Goal: Check status: Check status

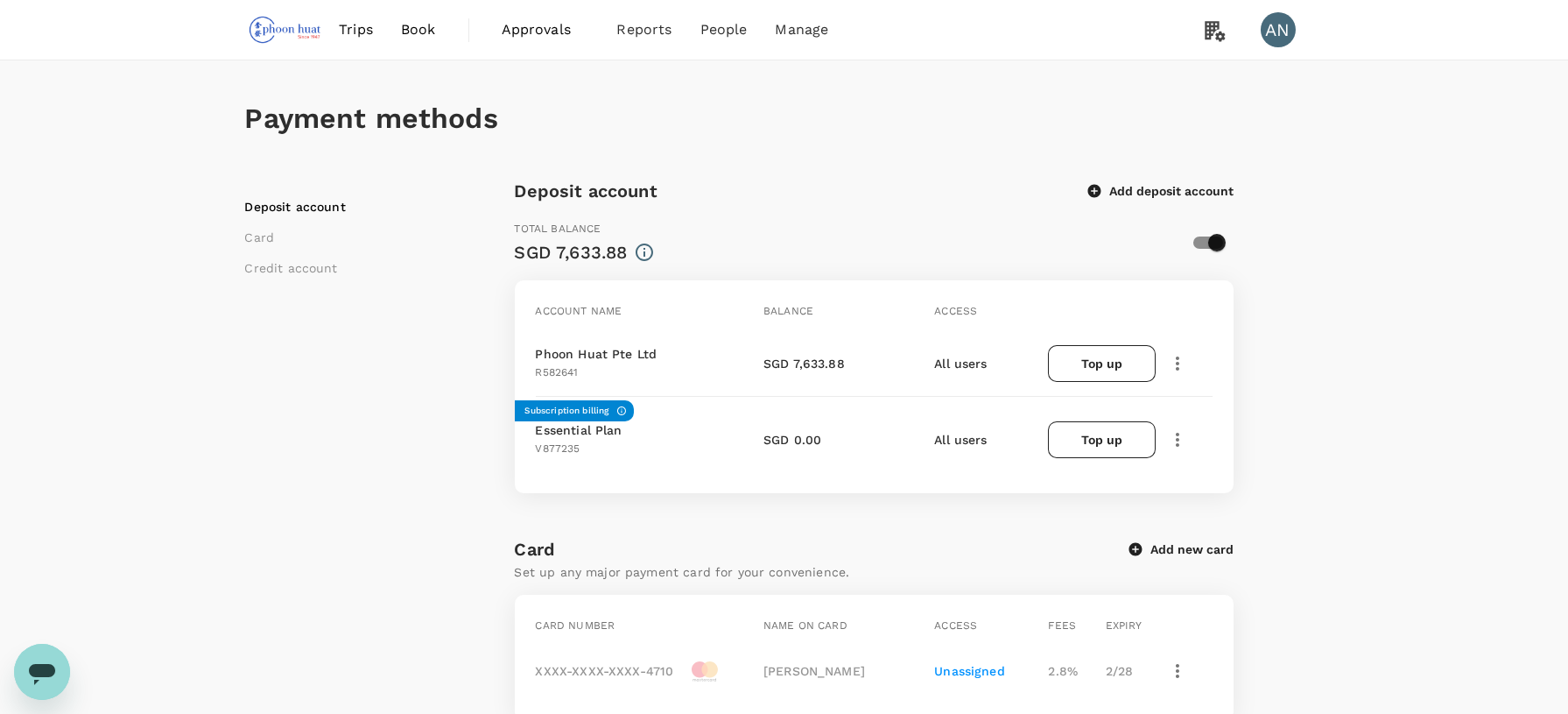
click at [548, 36] on span "Approvals" at bounding box center [545, 30] width 88 height 21
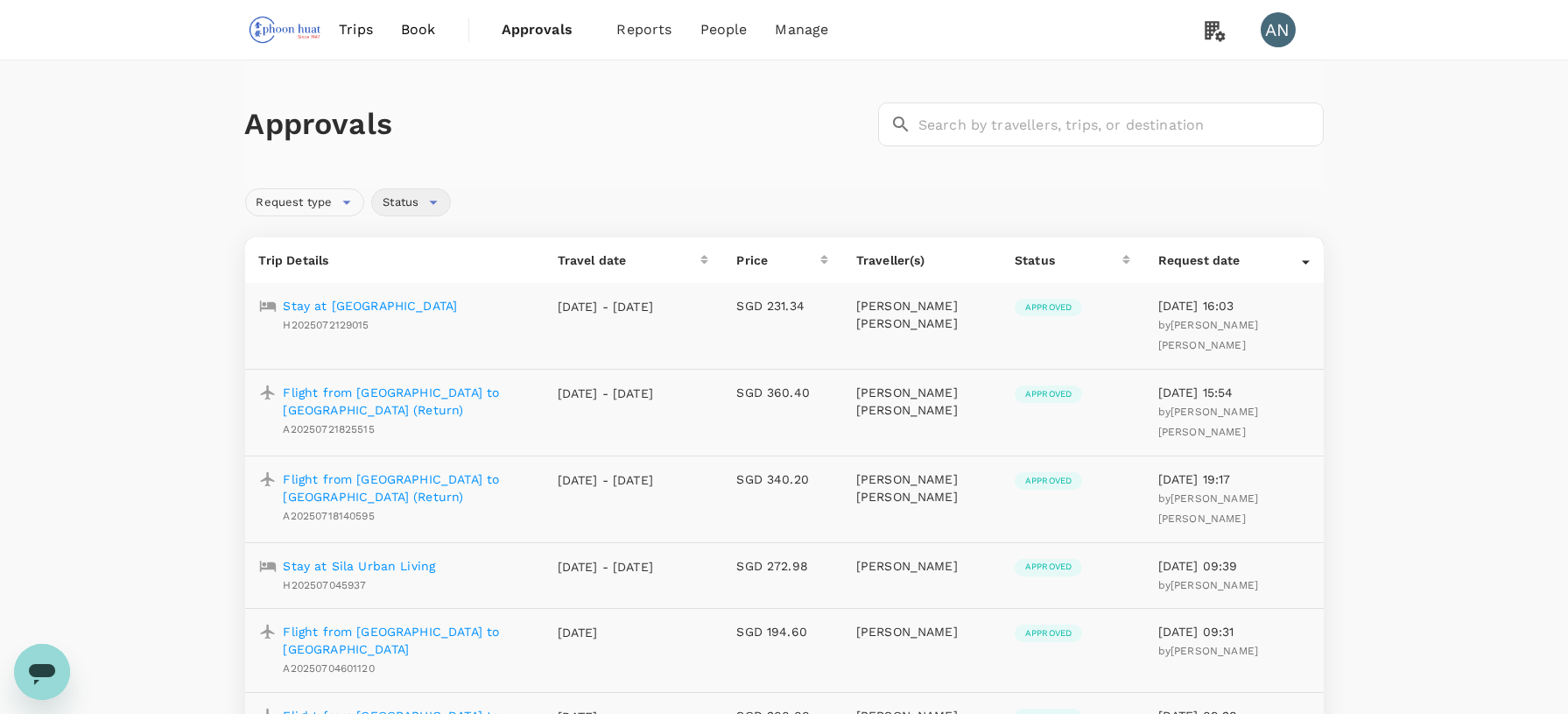
click at [416, 194] on span "Status" at bounding box center [400, 202] width 57 height 17
click at [394, 243] on input "Pending" at bounding box center [392, 241] width 37 height 37
checkbox input "true"
click at [618, 167] on div "Approvals ​ ​" at bounding box center [784, 124] width 1078 height 128
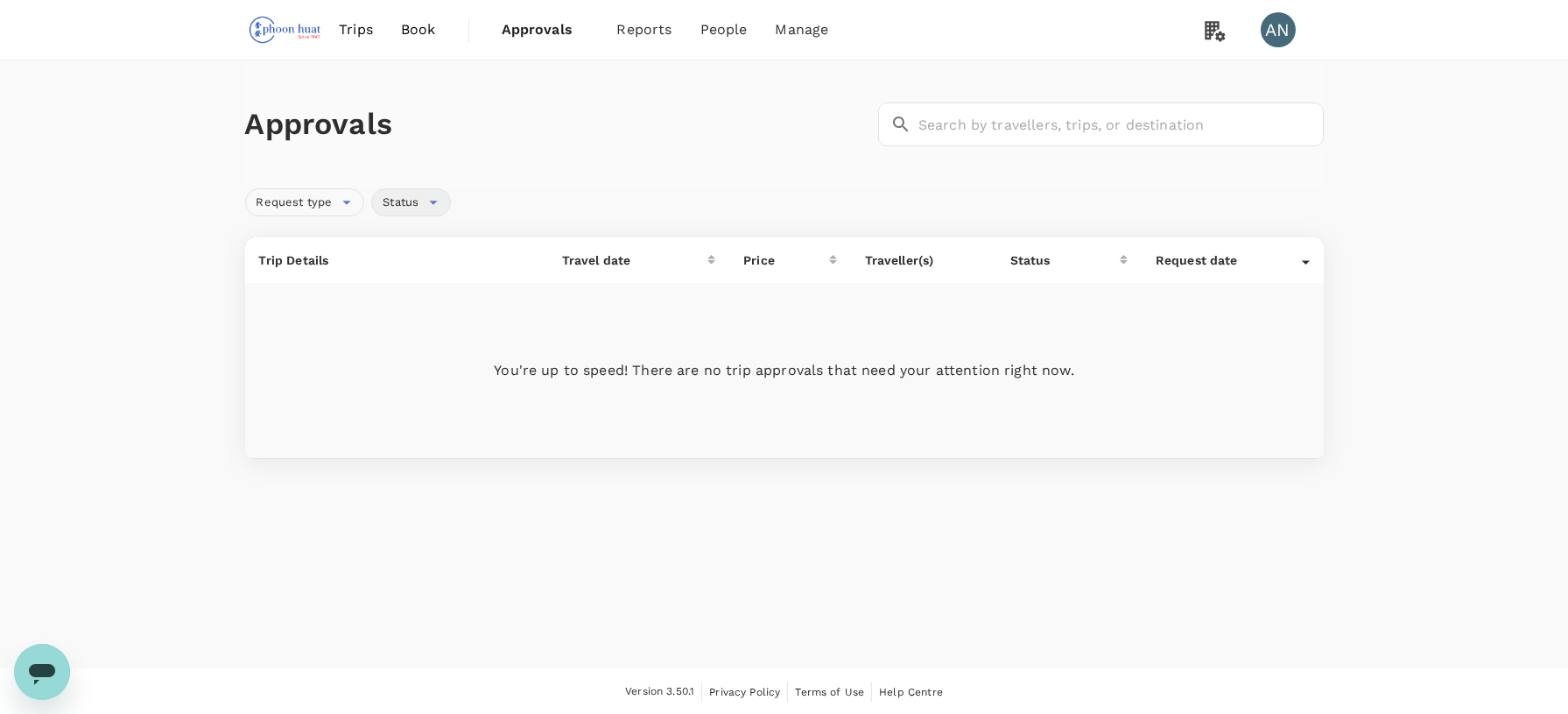
click at [431, 202] on div "Status" at bounding box center [411, 202] width 80 height 28
click at [415, 290] on span "Approved" at bounding box center [444, 293] width 66 height 21
drag, startPoint x: 415, startPoint y: 290, endPoint x: 393, endPoint y: 304, distance: 26.1
click at [393, 304] on input "Approved" at bounding box center [392, 293] width 37 height 37
checkbox input "true"
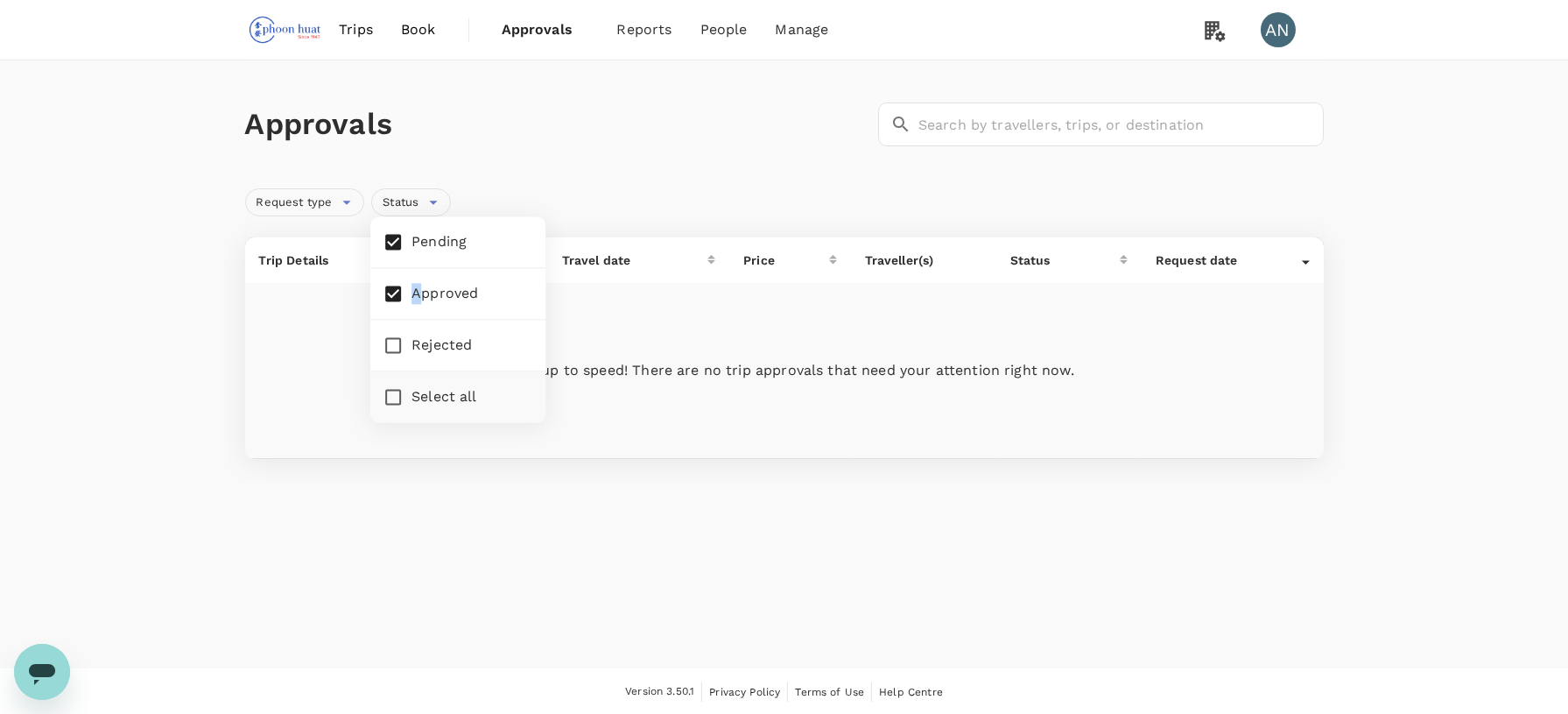
click at [397, 238] on input "Pending" at bounding box center [392, 241] width 37 height 37
checkbox input "false"
click at [689, 161] on div "Approvals ​ ​" at bounding box center [784, 124] width 1078 height 128
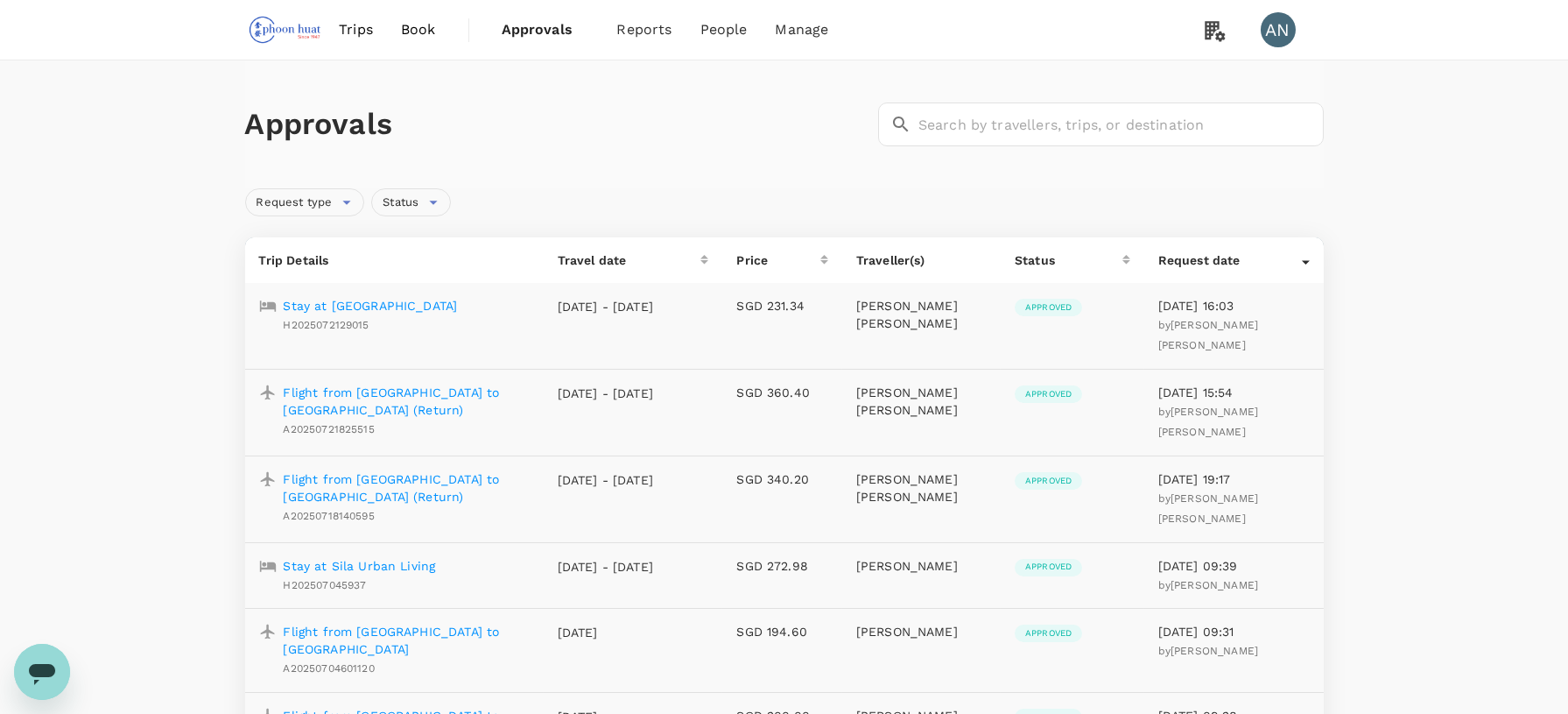
click at [700, 258] on icon at bounding box center [704, 259] width 8 height 10
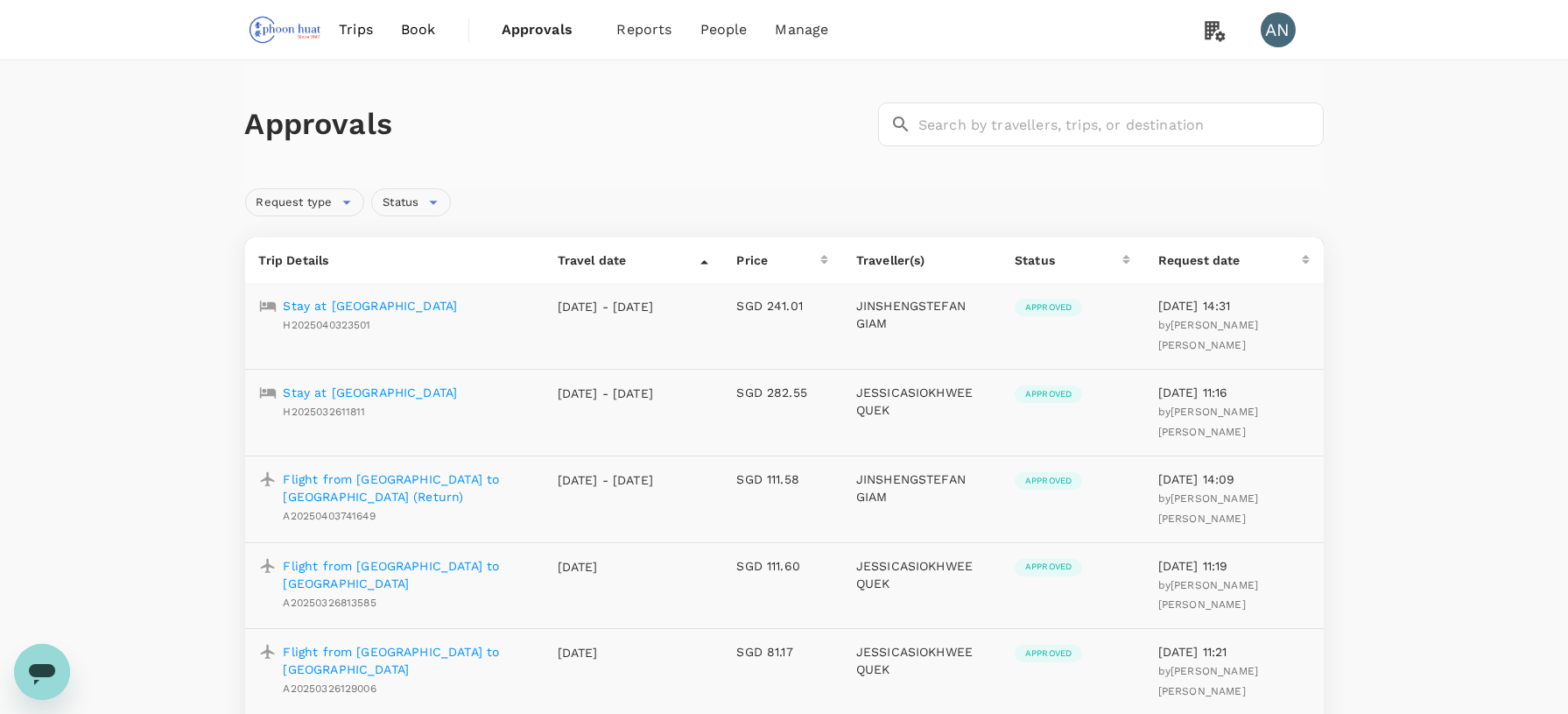
click at [667, 256] on div "Travel date" at bounding box center [630, 261] width 143 height 18
